Goal: Information Seeking & Learning: Learn about a topic

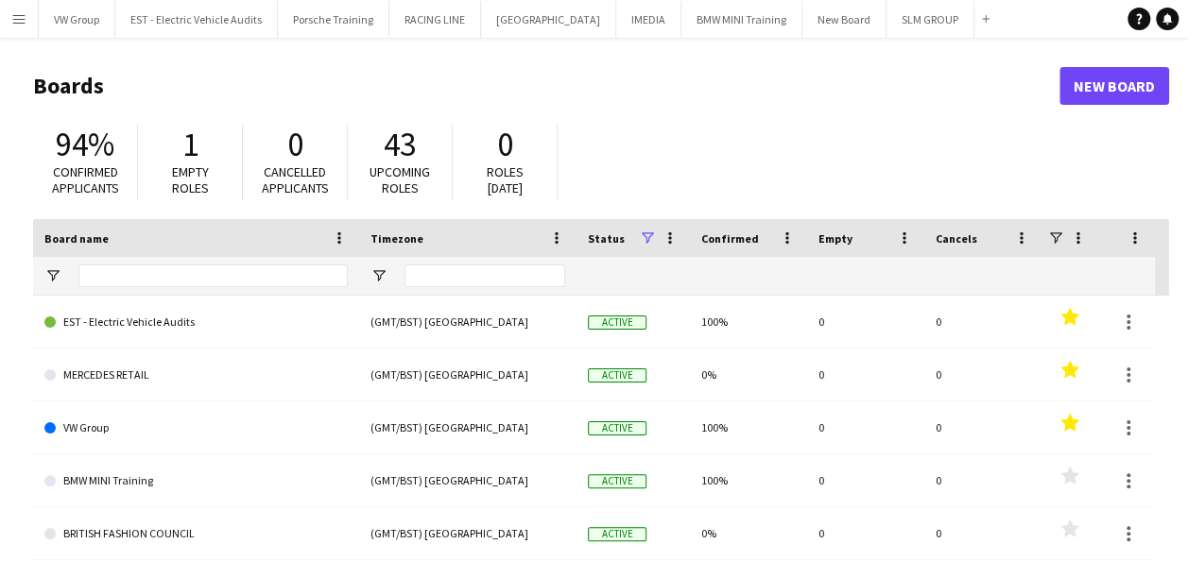
click at [17, 17] on app-icon "Menu" at bounding box center [18, 18] width 15 height 15
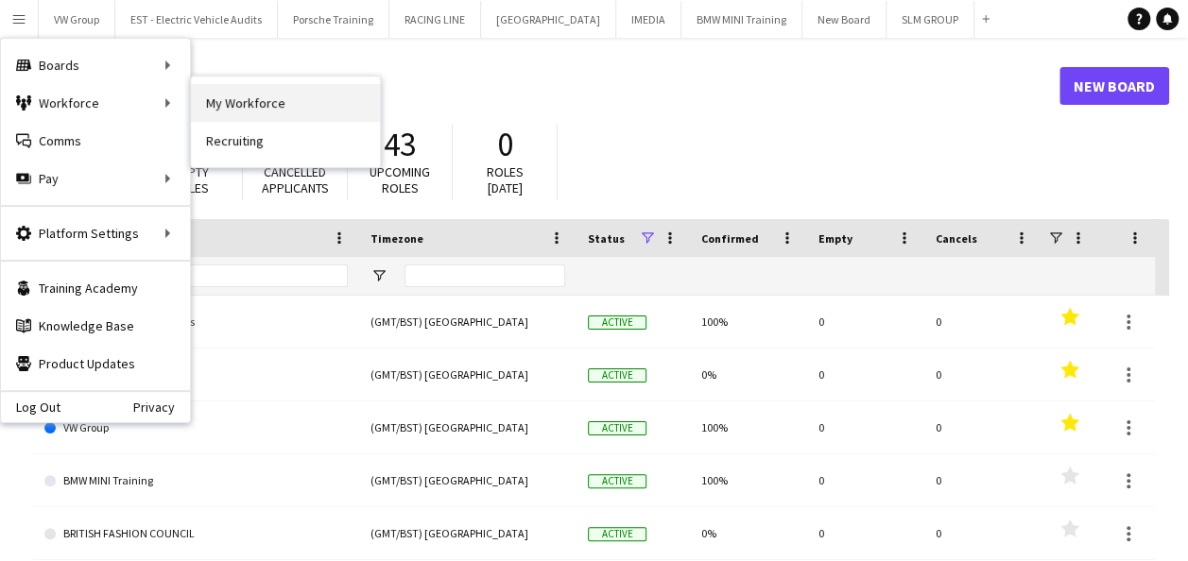
click at [231, 108] on link "My Workforce" at bounding box center [285, 103] width 189 height 38
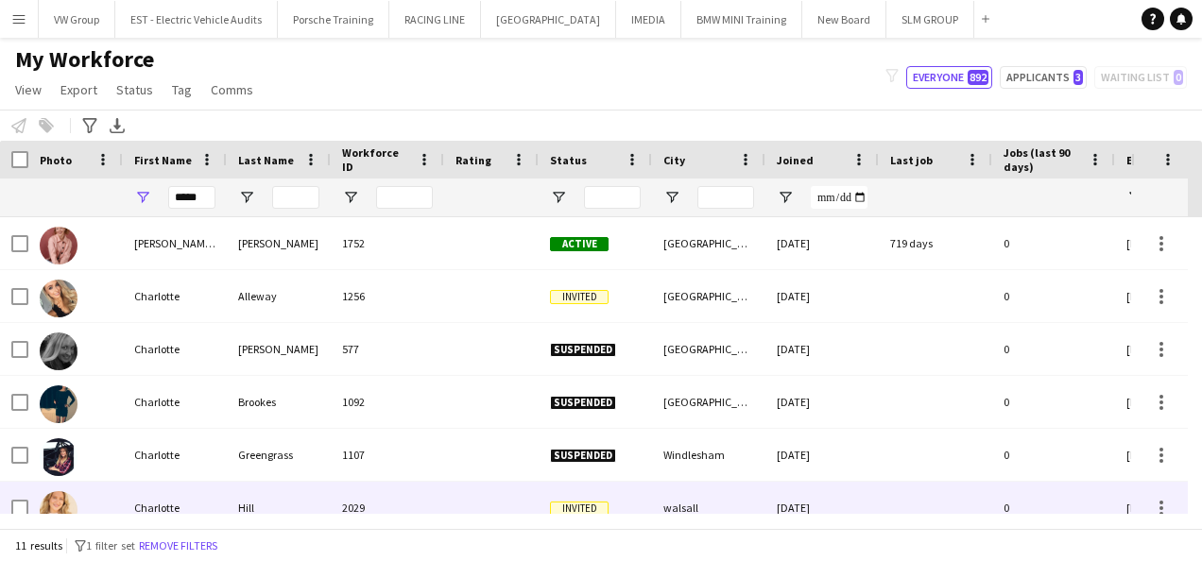
click at [172, 505] on div "Charlotte" at bounding box center [175, 508] width 104 height 52
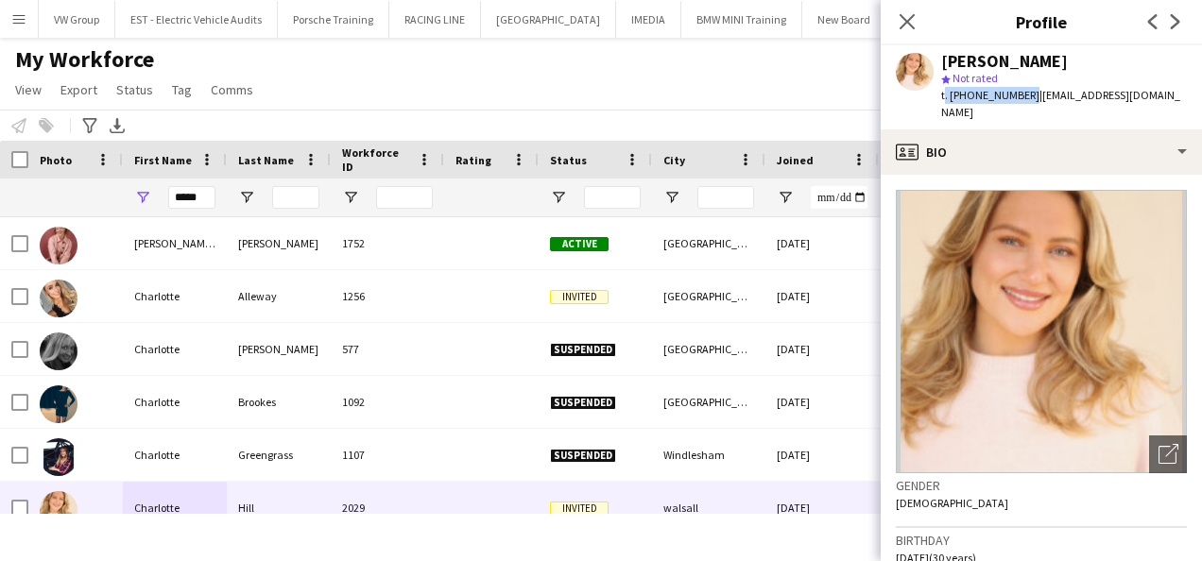
drag, startPoint x: 1023, startPoint y: 94, endPoint x: 941, endPoint y: 95, distance: 82.2
click at [941, 95] on span "t. [PHONE_NUMBER]" at bounding box center [990, 95] width 98 height 14
drag, startPoint x: 941, startPoint y: 95, endPoint x: 1128, endPoint y: 69, distance: 188.9
click at [1128, 69] on div "[PERSON_NAME]" at bounding box center [1064, 61] width 246 height 17
click at [901, 17] on icon at bounding box center [907, 21] width 18 height 18
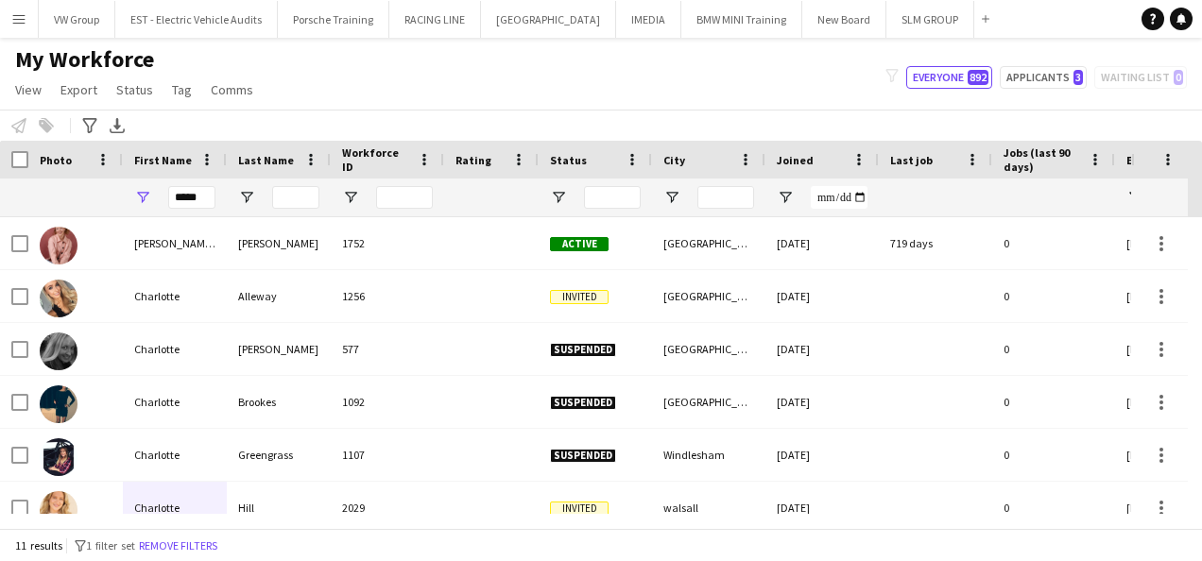
click at [364, 89] on div "My Workforce View Views Default view New view Update view Delete view Edit name…" at bounding box center [601, 77] width 1202 height 64
click at [209, 197] on input "*****" at bounding box center [191, 197] width 47 height 23
type input "*"
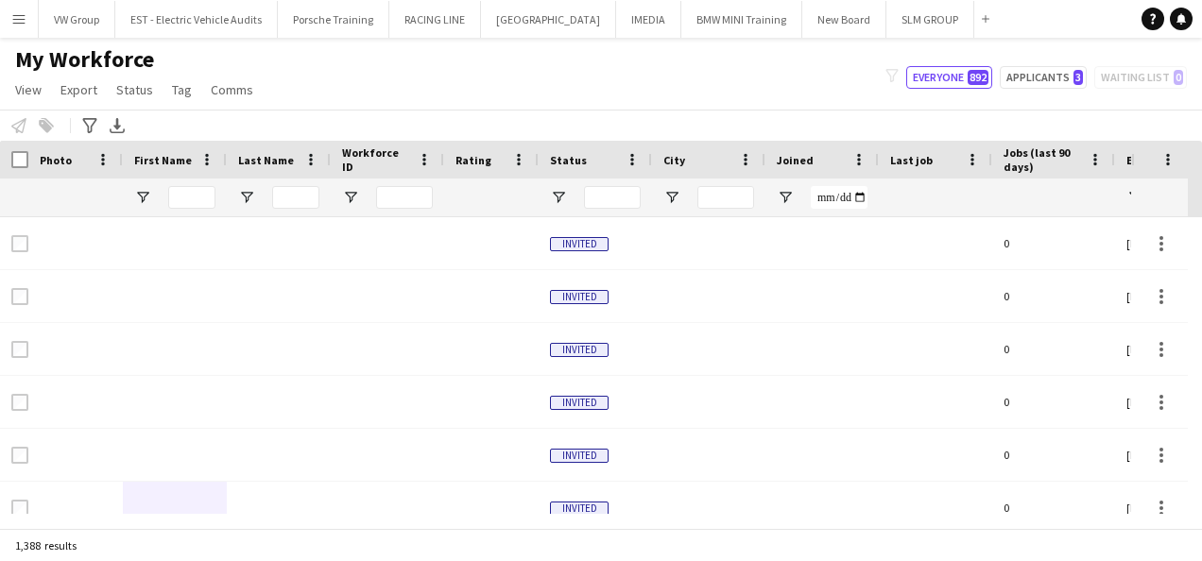
click at [21, 20] on app-icon "Menu" at bounding box center [18, 18] width 15 height 15
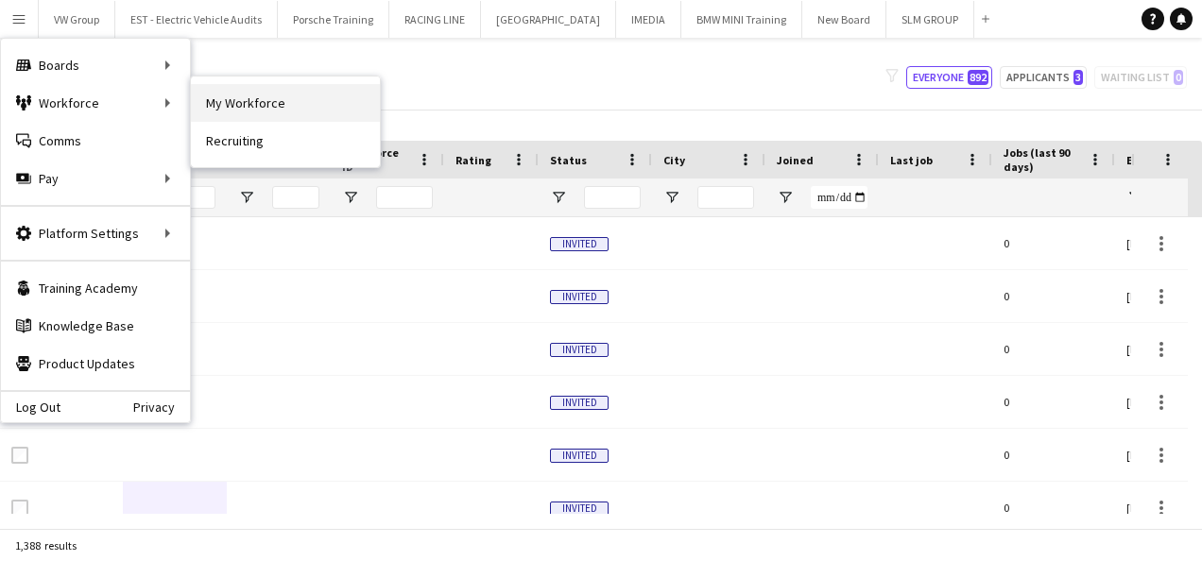
click at [226, 102] on link "My Workforce" at bounding box center [285, 103] width 189 height 38
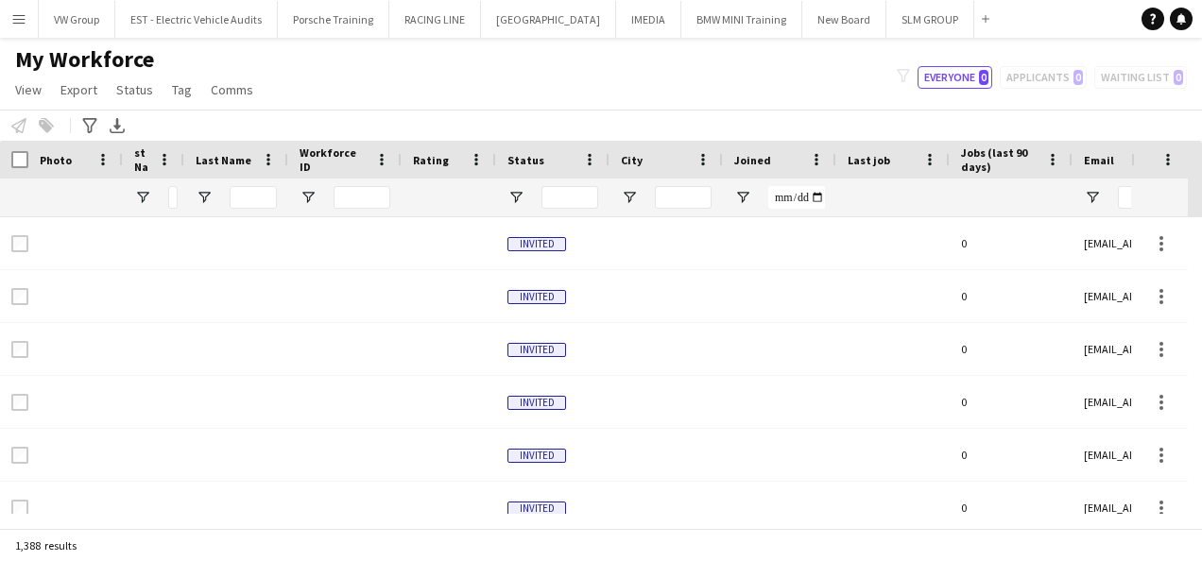
drag, startPoint x: 226, startPoint y: 161, endPoint x: 332, endPoint y: 243, distance: 134.0
click at [332, 243] on div "Workforce Details Photo First Name" at bounding box center [601, 334] width 1202 height 387
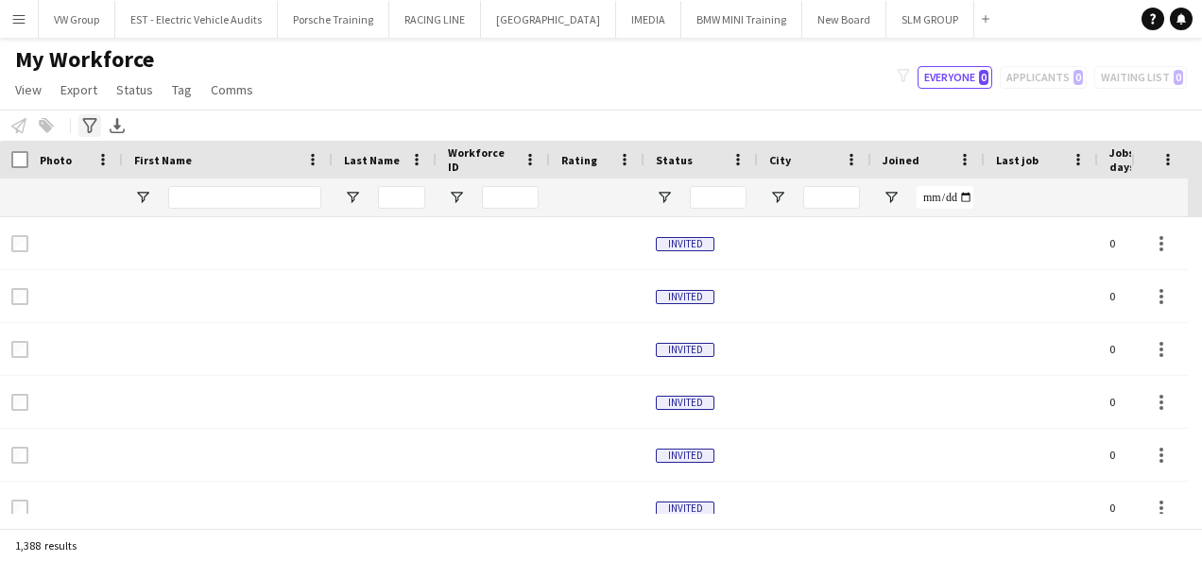
click at [88, 122] on icon "Advanced filters" at bounding box center [89, 125] width 15 height 15
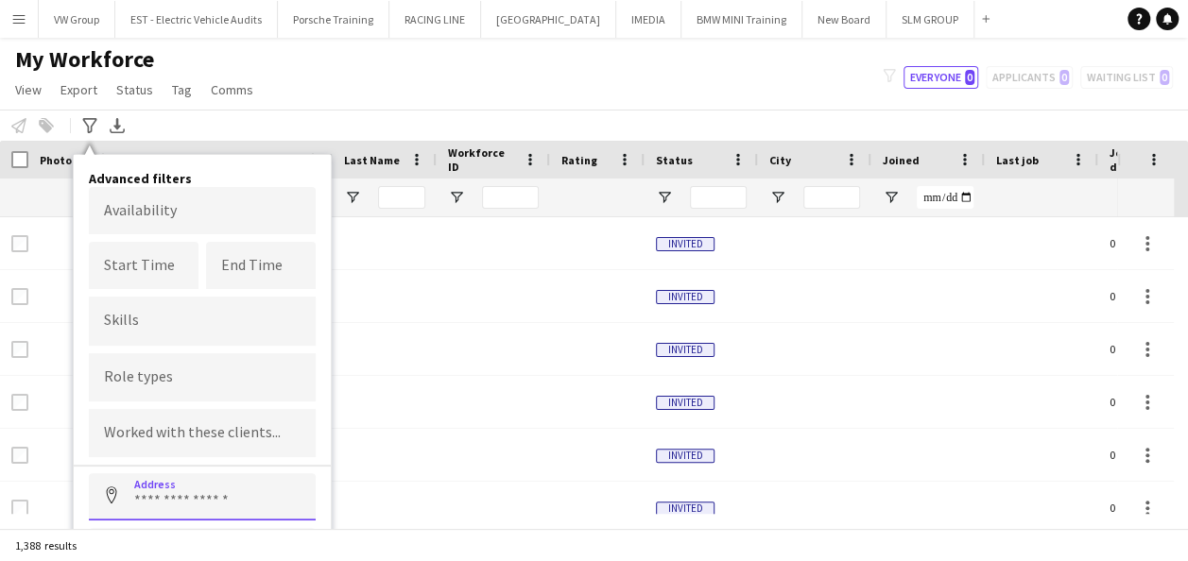
click at [148, 503] on input at bounding box center [202, 496] width 227 height 47
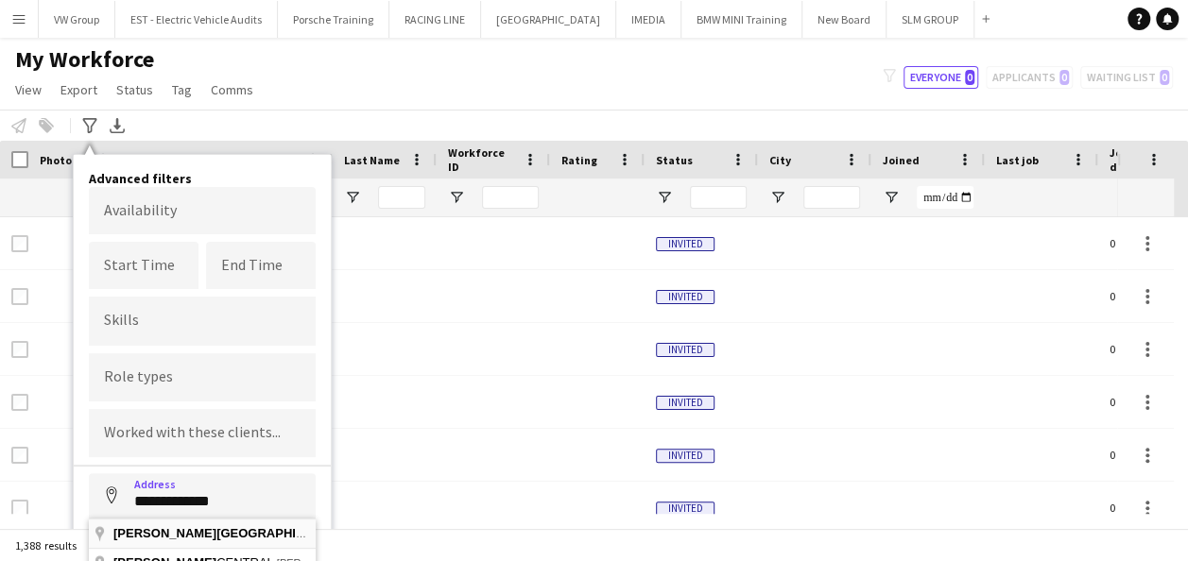
type input "**********"
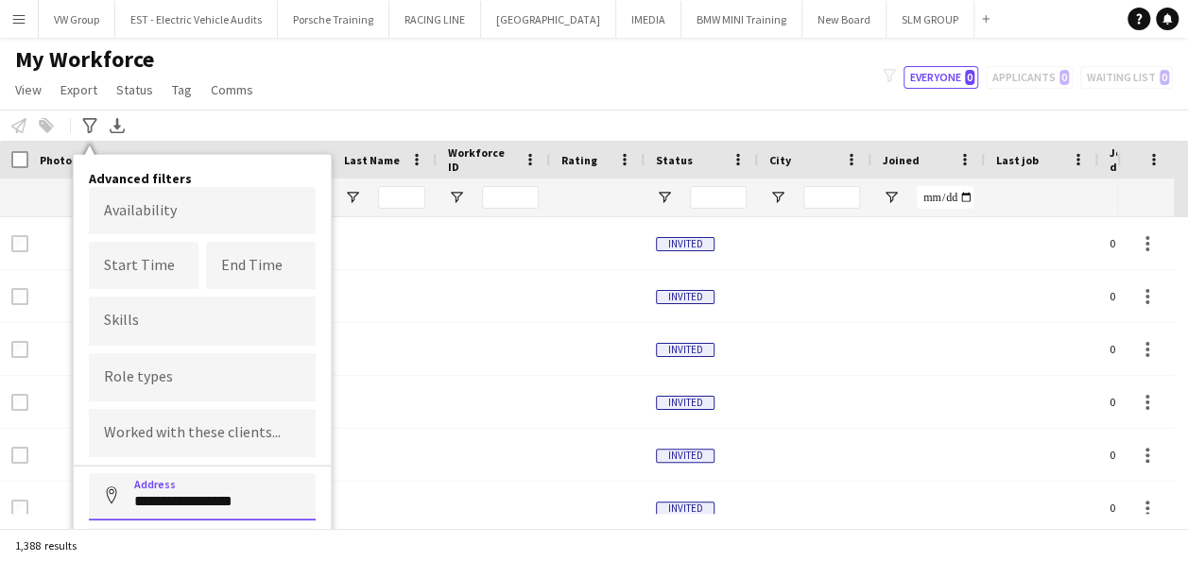
click at [276, 501] on input "**********" at bounding box center [202, 496] width 227 height 47
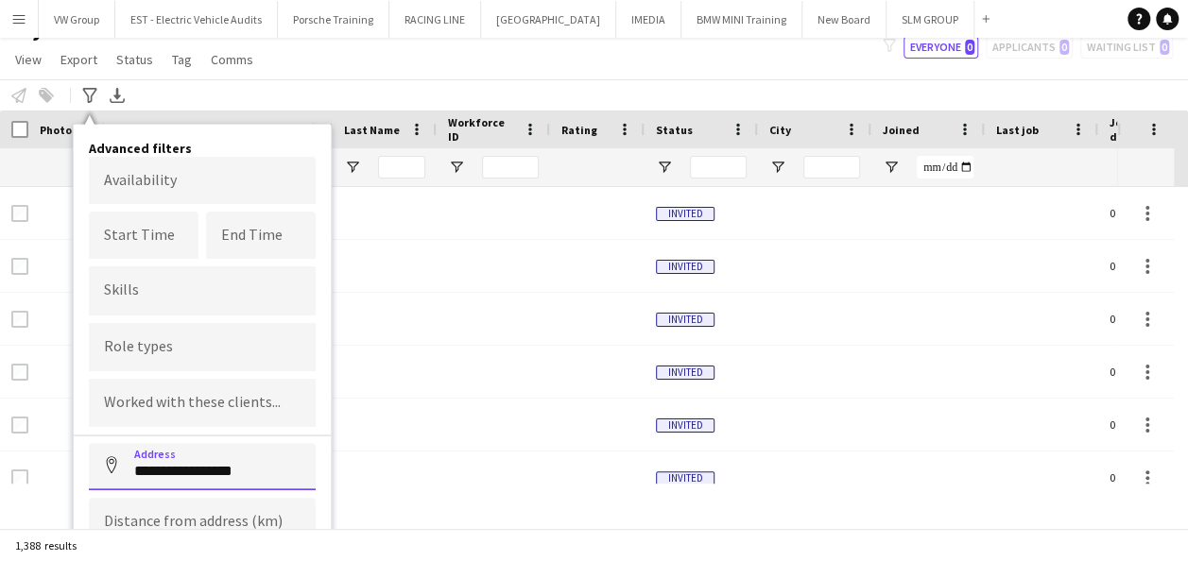
scroll to position [111, 0]
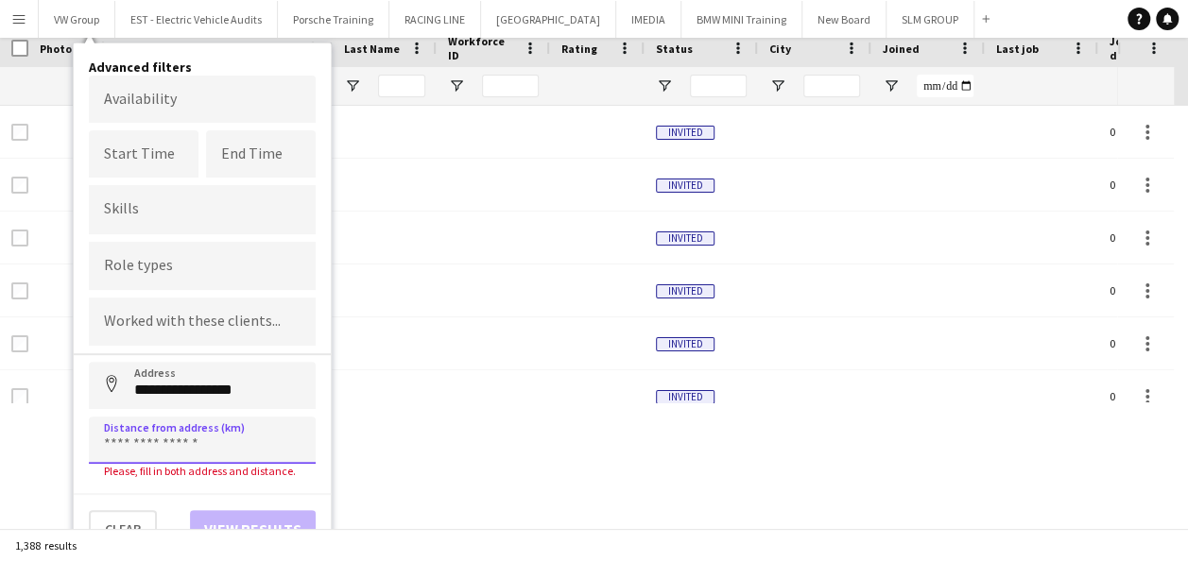
click at [118, 444] on input at bounding box center [202, 440] width 227 height 47
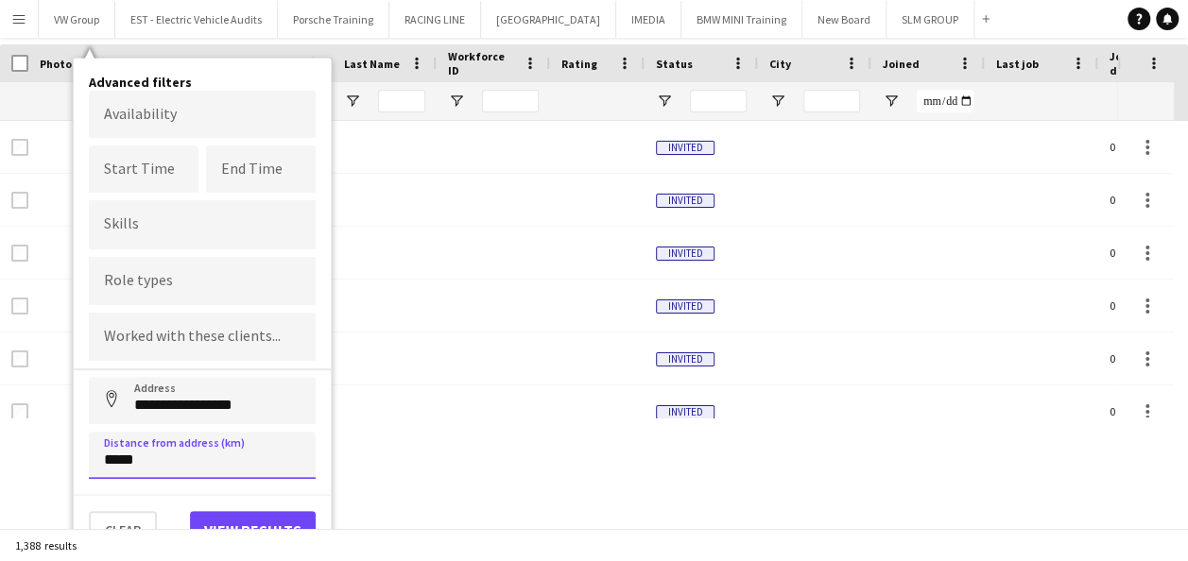
type input "*****"
click at [240, 521] on button "View results" at bounding box center [253, 530] width 126 height 38
type input "**********"
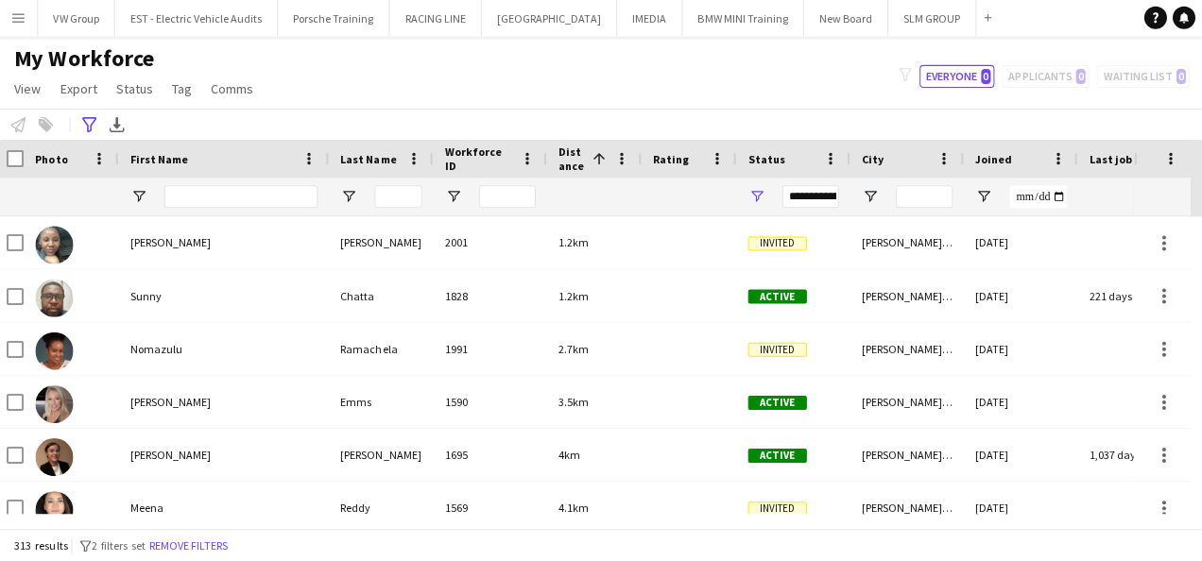
scroll to position [0, 0]
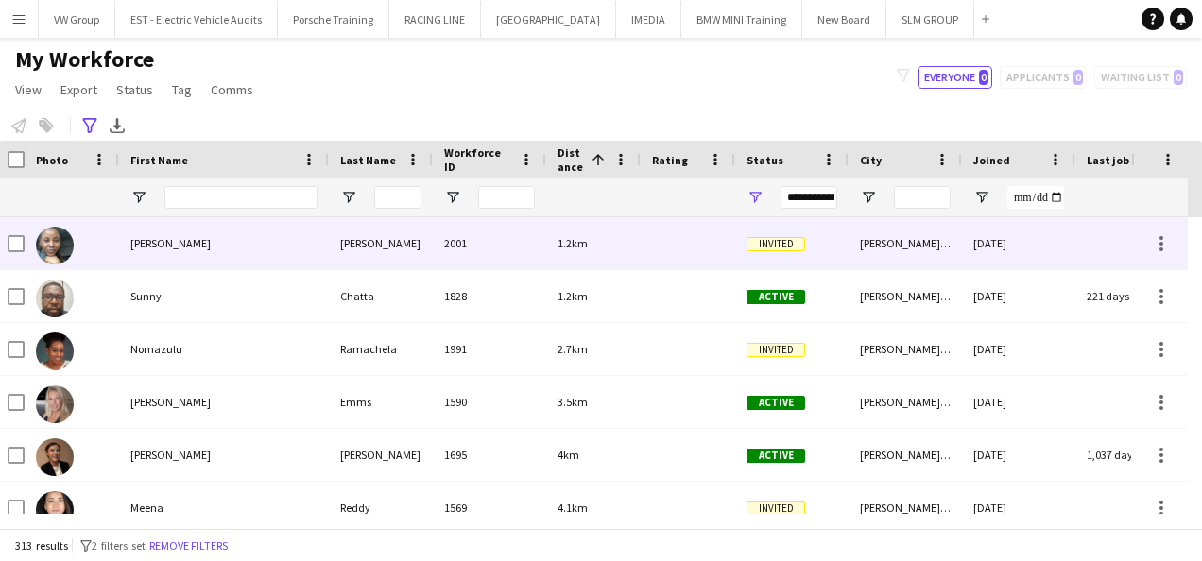
click at [60, 237] on img at bounding box center [55, 246] width 38 height 38
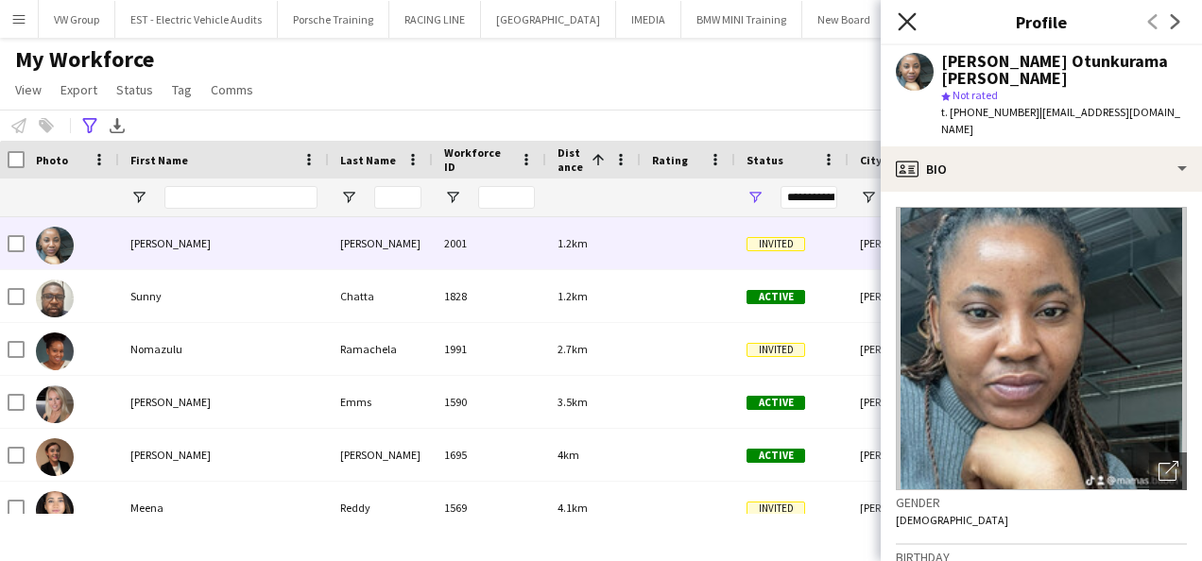
click at [911, 21] on icon "Close pop-in" at bounding box center [907, 21] width 18 height 18
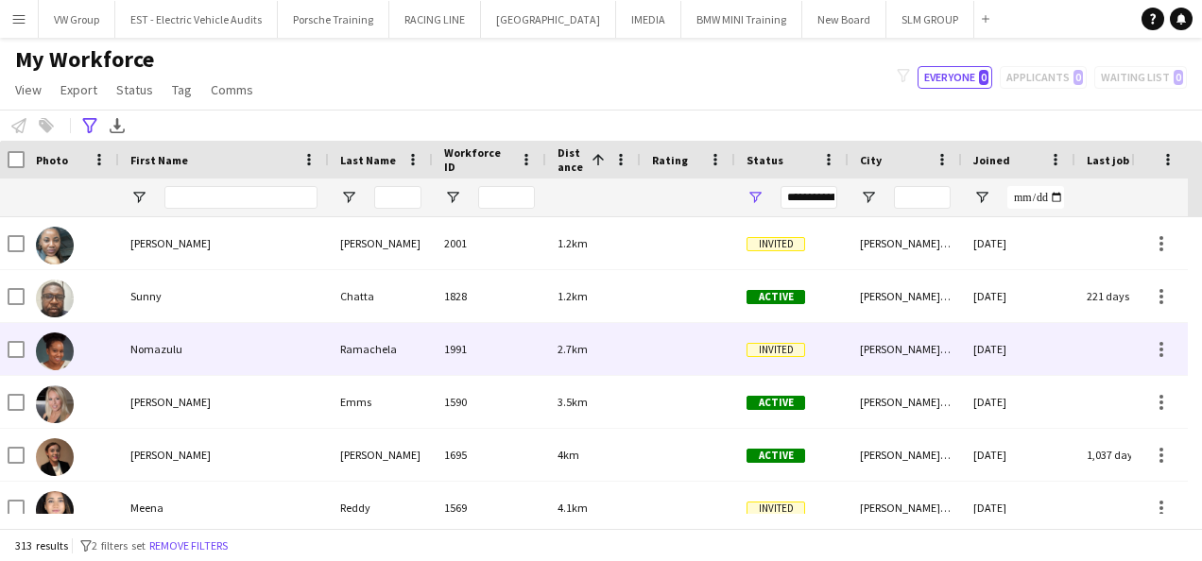
click at [157, 353] on div "Nomazulu" at bounding box center [224, 349] width 210 height 52
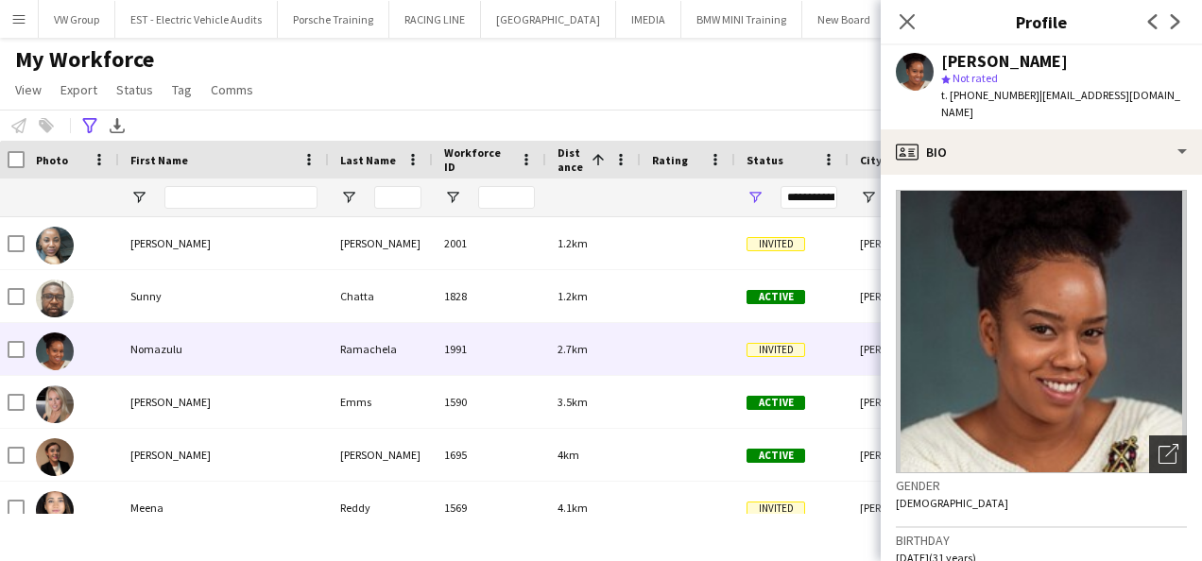
click at [1149, 449] on div "Open photos pop-in" at bounding box center [1168, 455] width 38 height 38
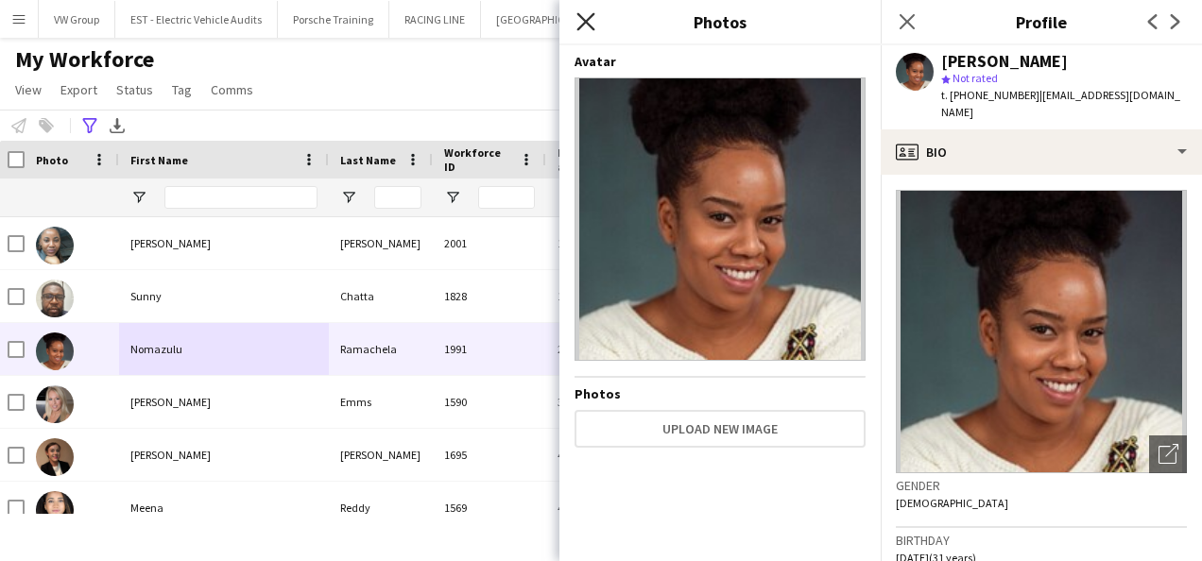
click at [591, 20] on icon "Close pop-in" at bounding box center [585, 21] width 18 height 18
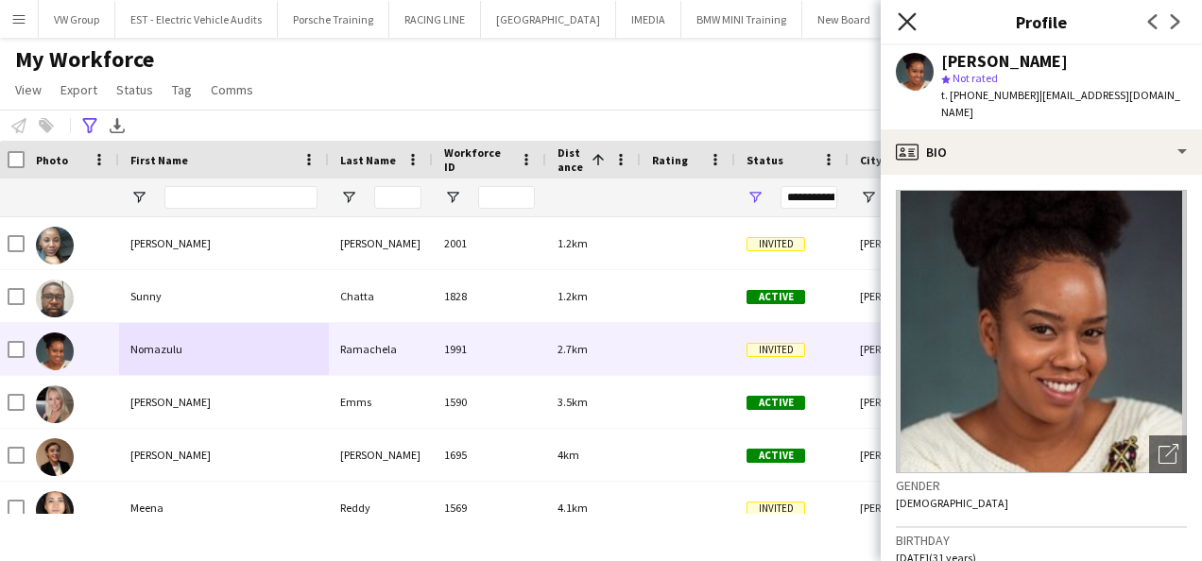
click at [909, 19] on icon at bounding box center [907, 21] width 18 height 18
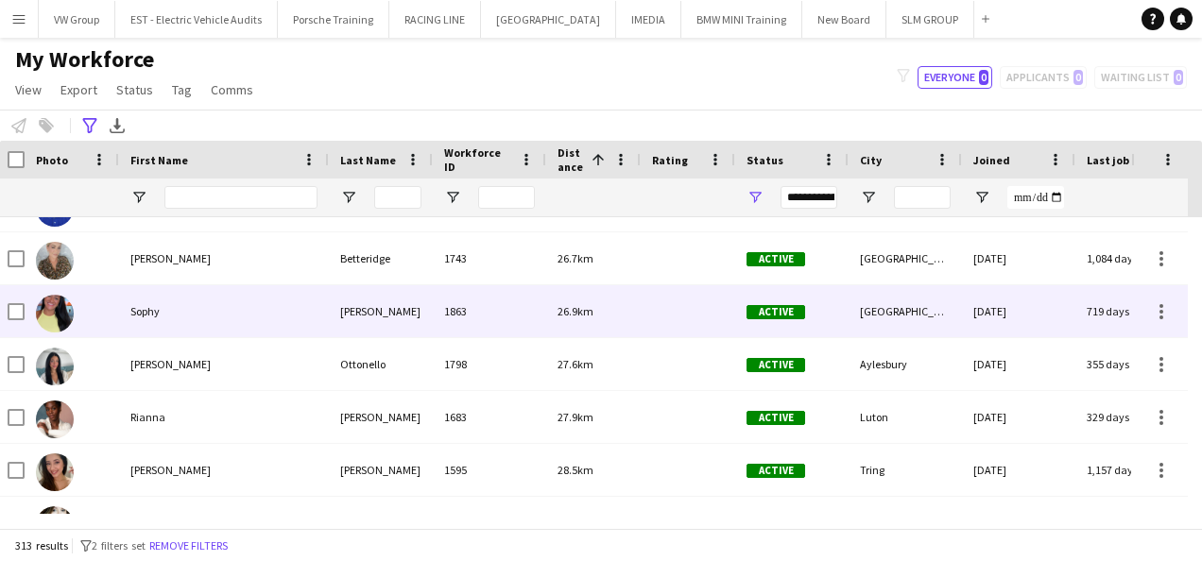
click at [52, 323] on img at bounding box center [55, 314] width 38 height 38
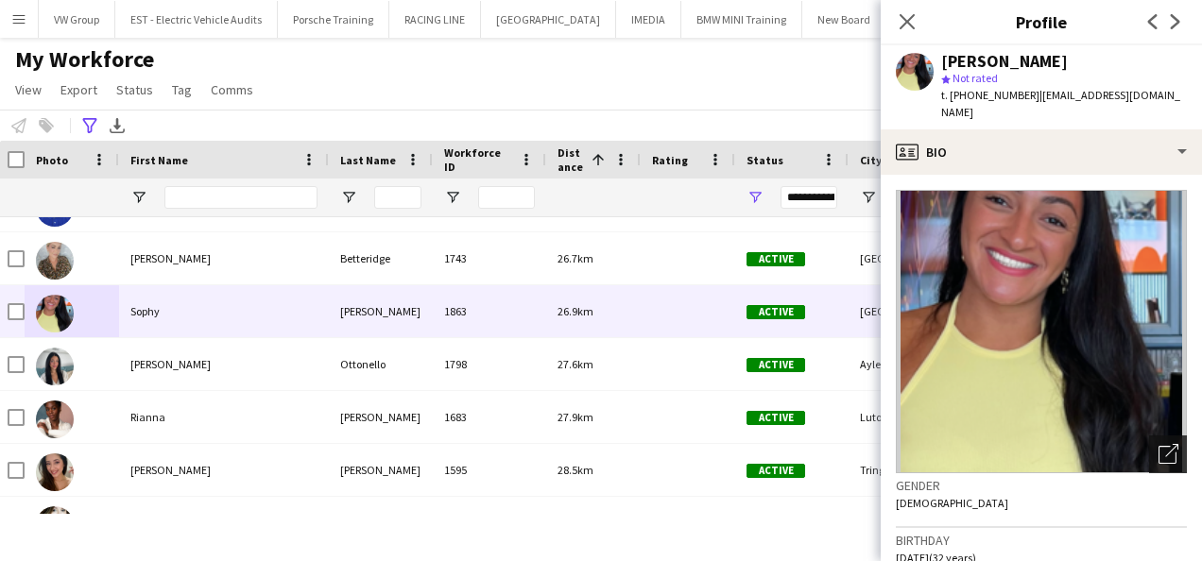
click at [1154, 436] on div "Open photos pop-in" at bounding box center [1168, 455] width 38 height 38
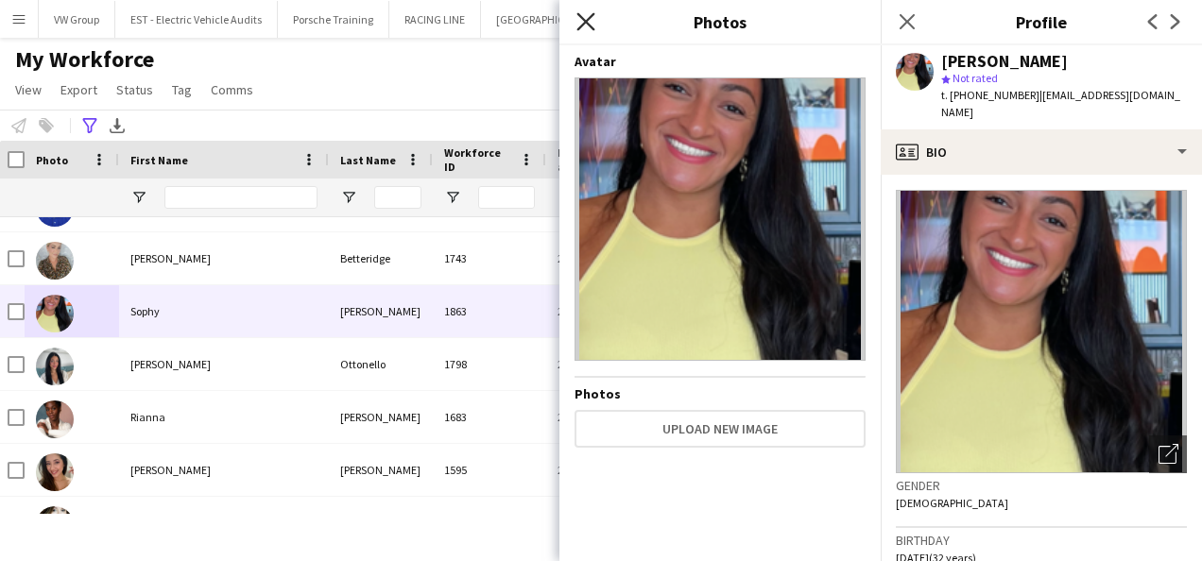
click at [590, 22] on icon "Close pop-in" at bounding box center [585, 21] width 18 height 18
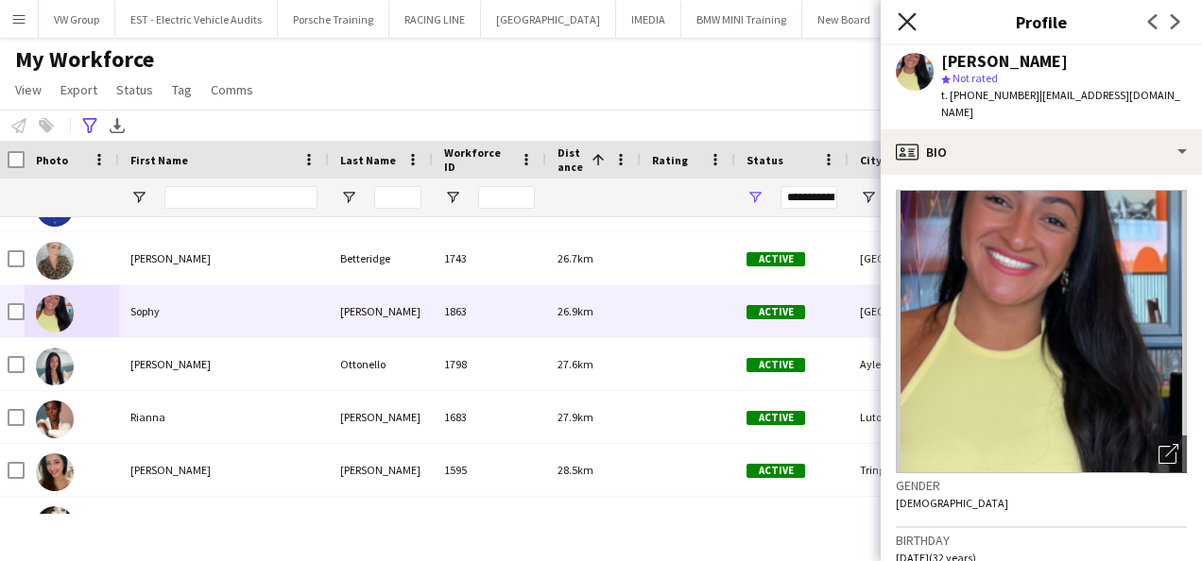
click at [910, 23] on icon "Close pop-in" at bounding box center [907, 21] width 18 height 18
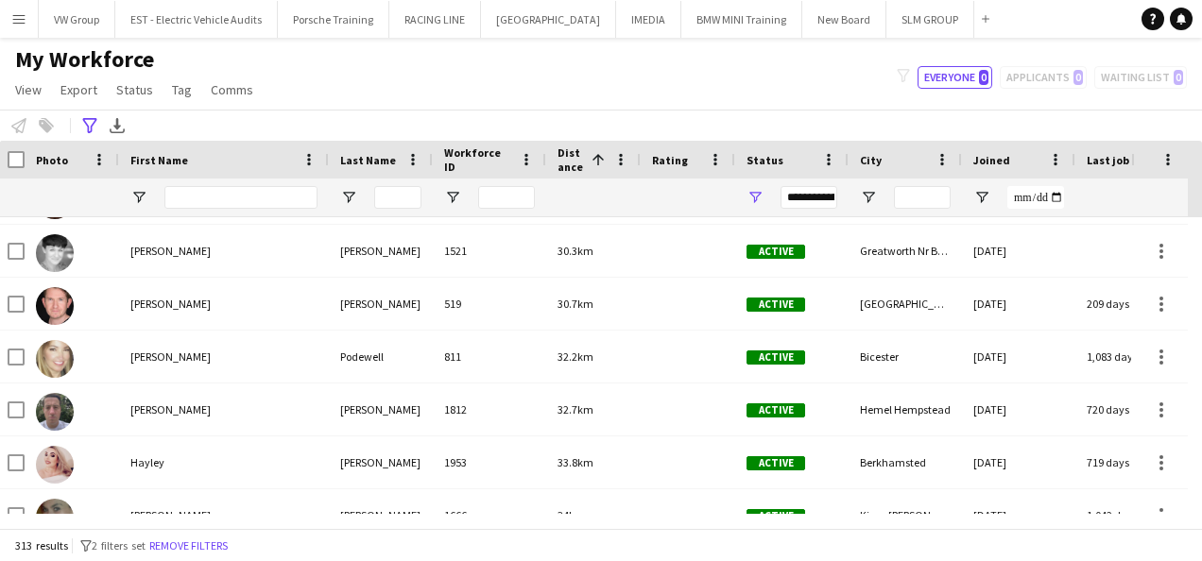
scroll to position [1494, 0]
